Goal: Check status: Check status

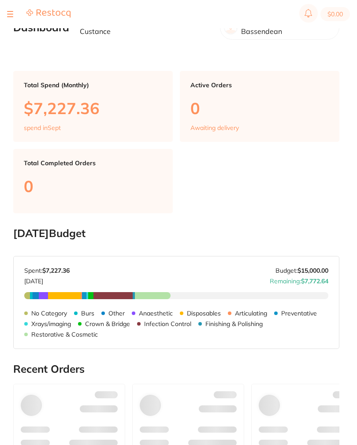
click at [19, 17] on div at bounding box center [38, 14] width 63 height 11
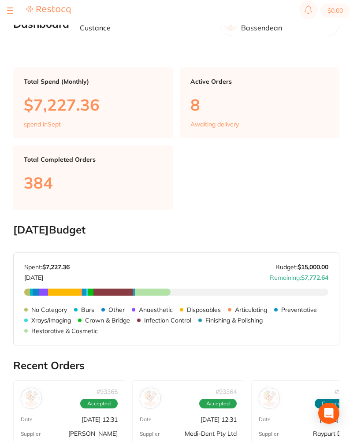
scroll to position [3, 0]
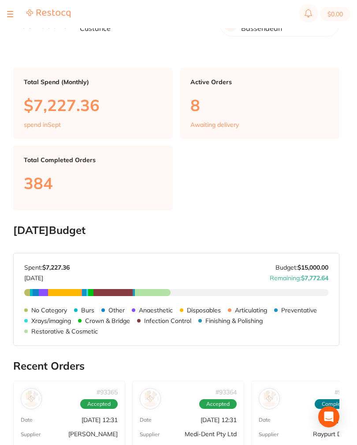
click at [7, 9] on div at bounding box center [10, 14] width 6 height 11
click at [8, 12] on div at bounding box center [10, 14] width 6 height 11
click at [10, 8] on section "$0.00" at bounding box center [178, 14] width 357 height 28
click at [6, 8] on section "$0.00" at bounding box center [178, 14] width 357 height 28
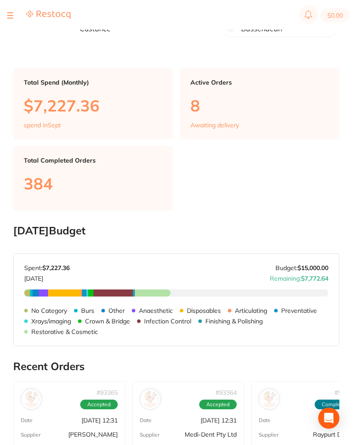
scroll to position [0, 0]
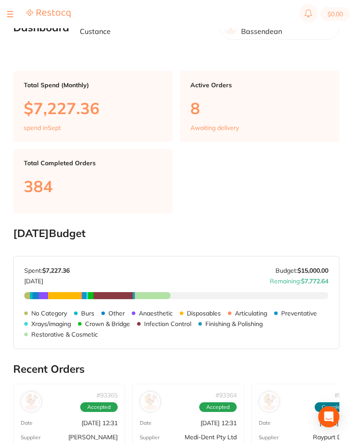
click at [8, 15] on div at bounding box center [10, 14] width 6 height 11
click at [12, 5] on section "$0.00" at bounding box center [178, 14] width 357 height 28
click at [7, 14] on section "$0.00" at bounding box center [178, 14] width 357 height 28
click at [4, 17] on section "$0.00" at bounding box center [178, 14] width 357 height 28
click at [12, 12] on div at bounding box center [10, 14] width 6 height 11
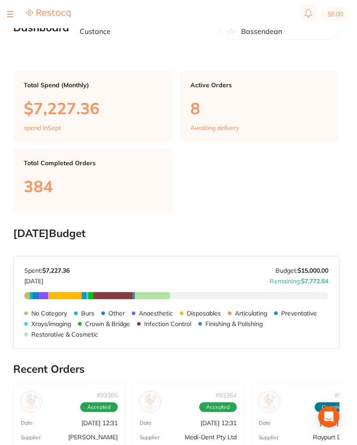
click at [17, 18] on div at bounding box center [38, 14] width 63 height 11
click at [10, 14] on button at bounding box center [10, 14] width 6 height 1
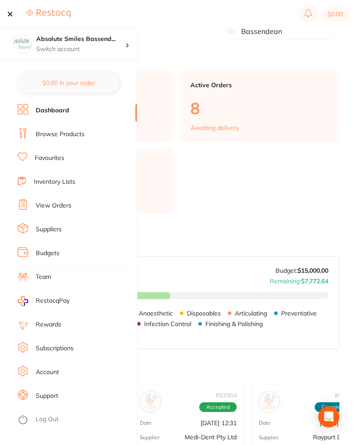
click at [57, 203] on link "View Orders" at bounding box center [54, 205] width 36 height 9
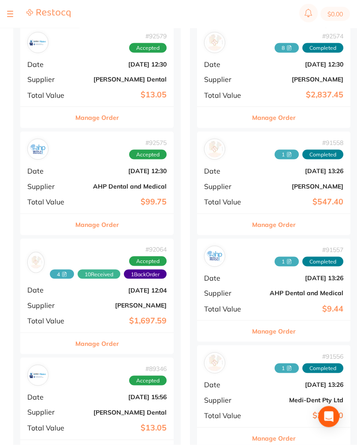
scroll to position [526, 0]
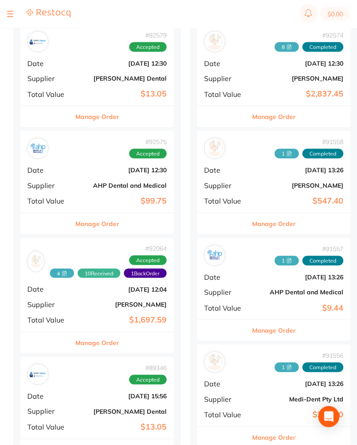
click at [82, 286] on b "[DATE] 12:04" at bounding box center [122, 289] width 88 height 7
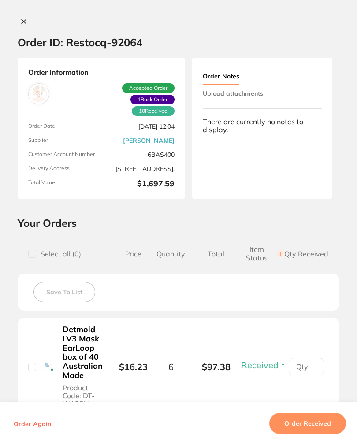
click at [255, 93] on button "Upload attachments" at bounding box center [233, 93] width 60 height 16
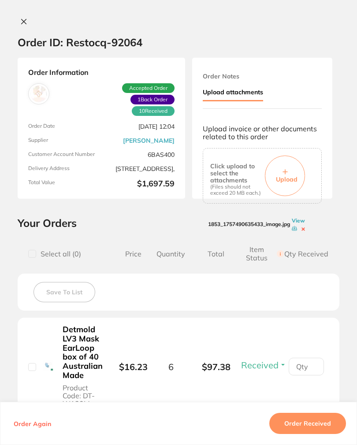
click at [288, 166] on button "Upload" at bounding box center [285, 175] width 40 height 41
click at [331, 434] on button "Order Received" at bounding box center [307, 423] width 77 height 21
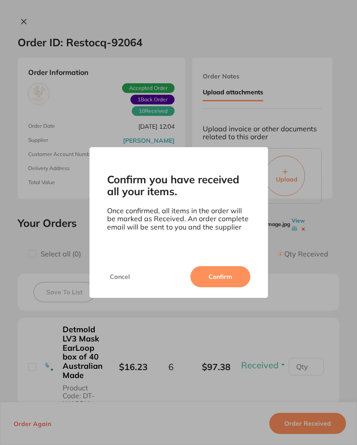
click at [224, 280] on button "Confirm" at bounding box center [220, 276] width 60 height 21
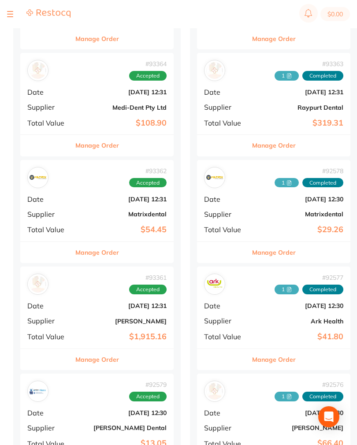
scroll to position [177, 0]
